Goal: Information Seeking & Learning: Learn about a topic

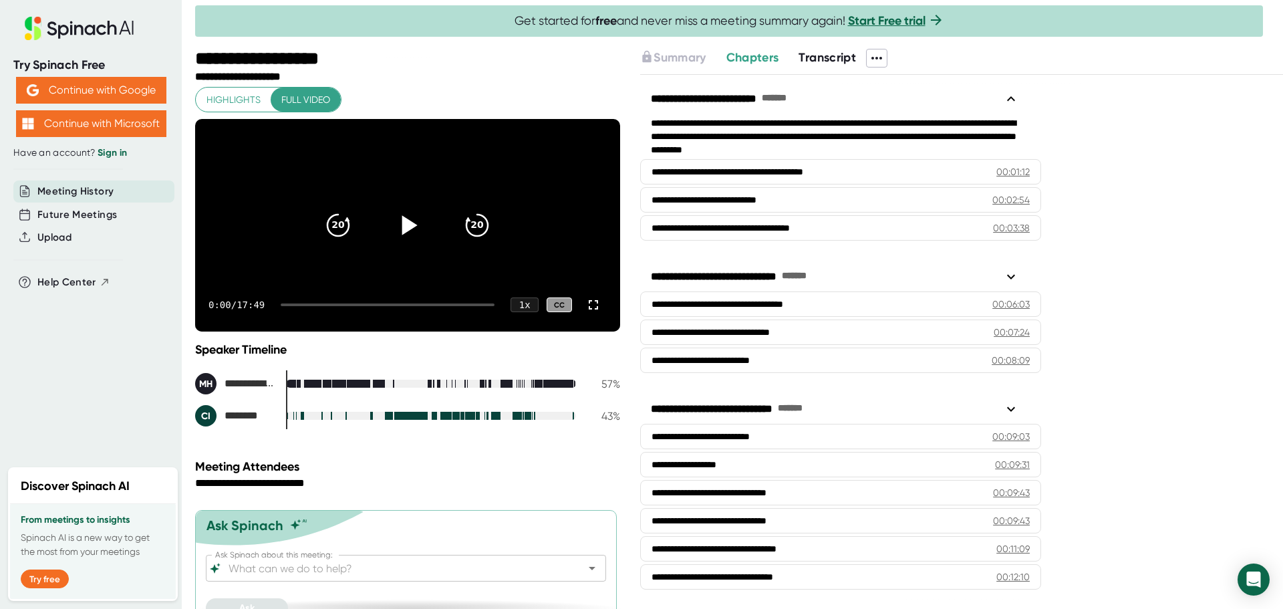
click at [402, 234] on icon at bounding box center [409, 224] width 15 height 19
click at [399, 234] on icon at bounding box center [407, 224] width 17 height 19
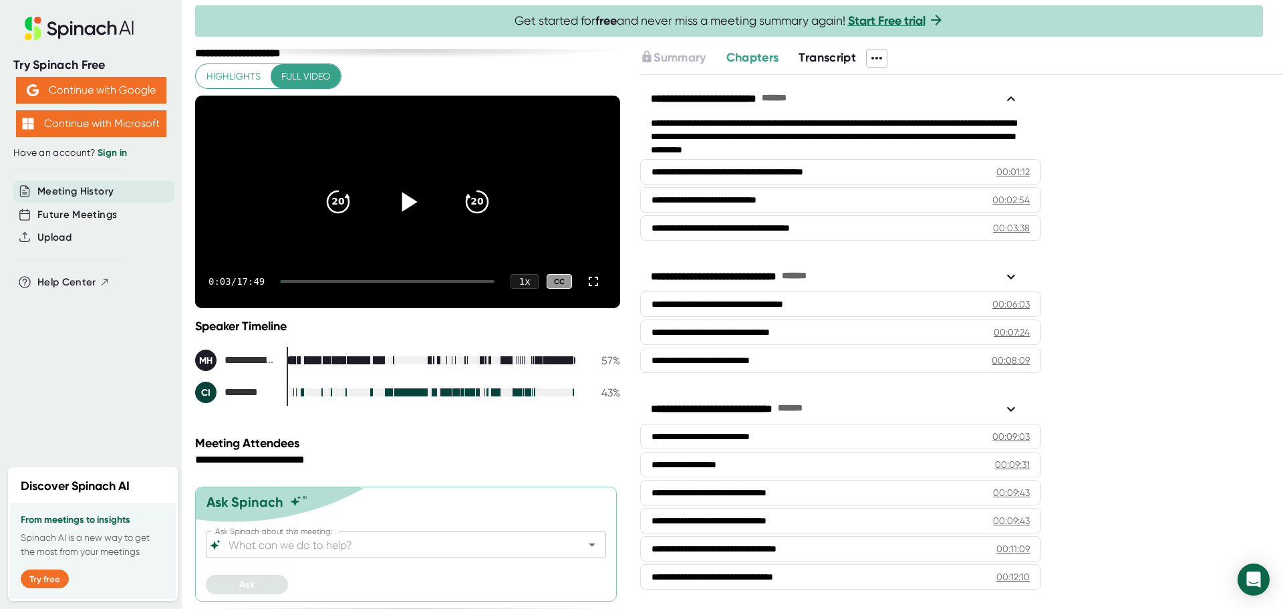
scroll to position [43, 0]
